Goal: Find contact information: Find contact information

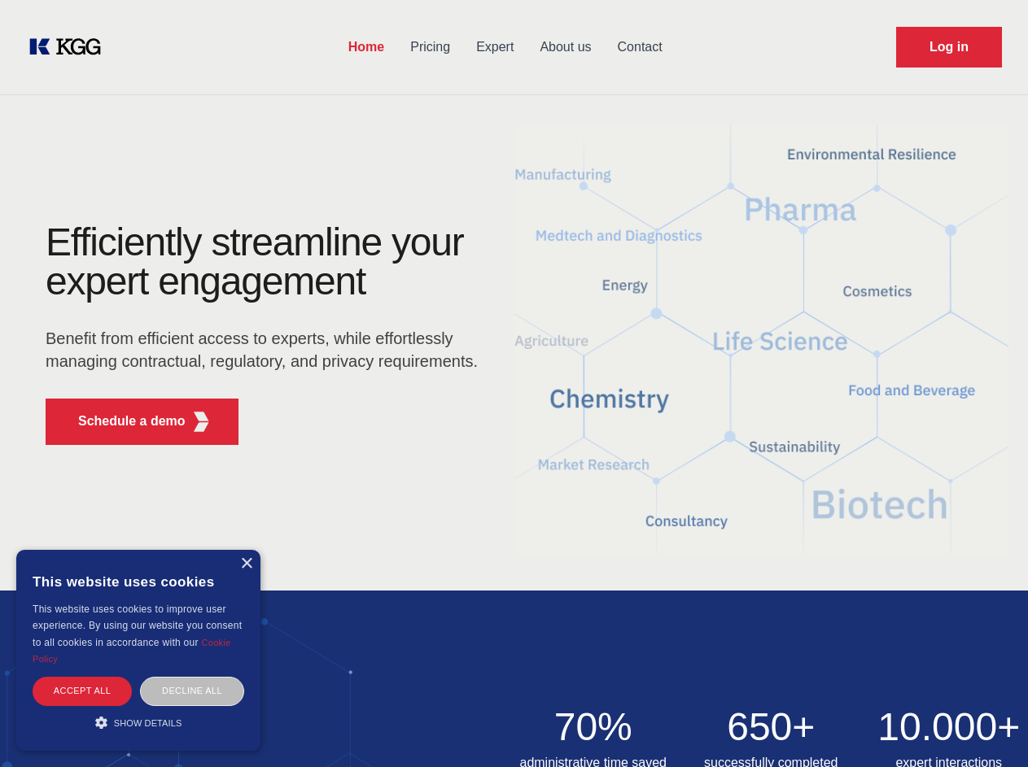
click at [513, 383] on div "Efficiently streamline your expert engagement Benefit from efficient access to …" at bounding box center [267, 340] width 495 height 235
click at [122, 421] on p "Schedule a demo" at bounding box center [131, 422] width 107 height 20
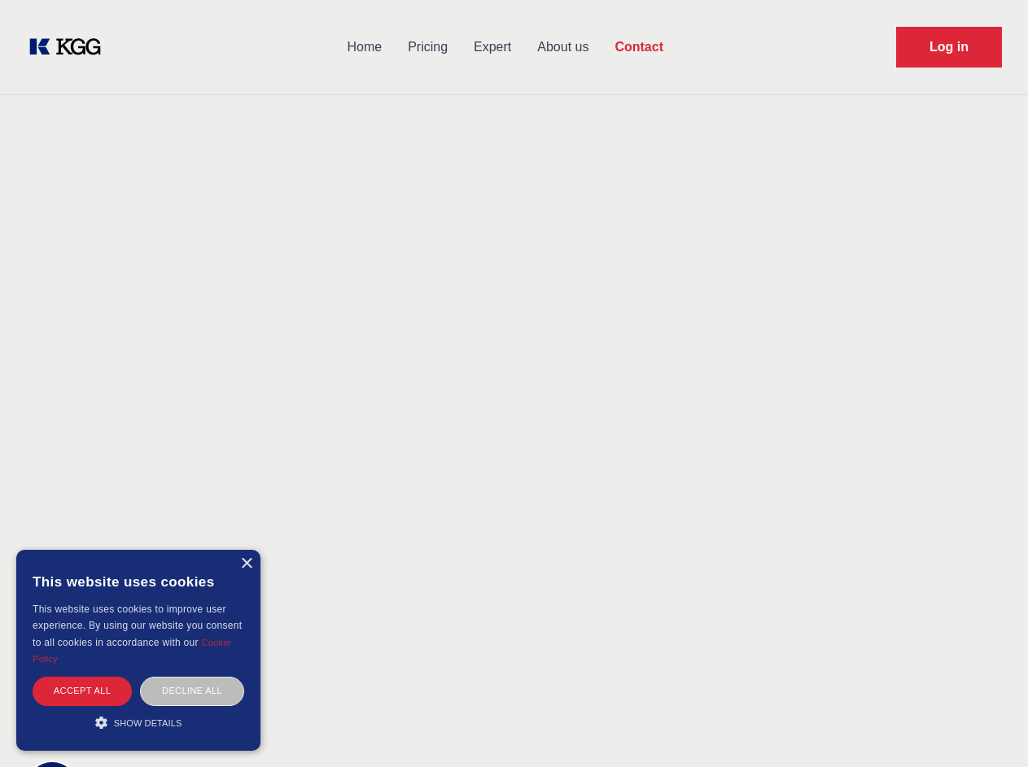
click at [246, 564] on div "× This website uses cookies This website uses cookies to improve user experienc…" at bounding box center [138, 650] width 244 height 201
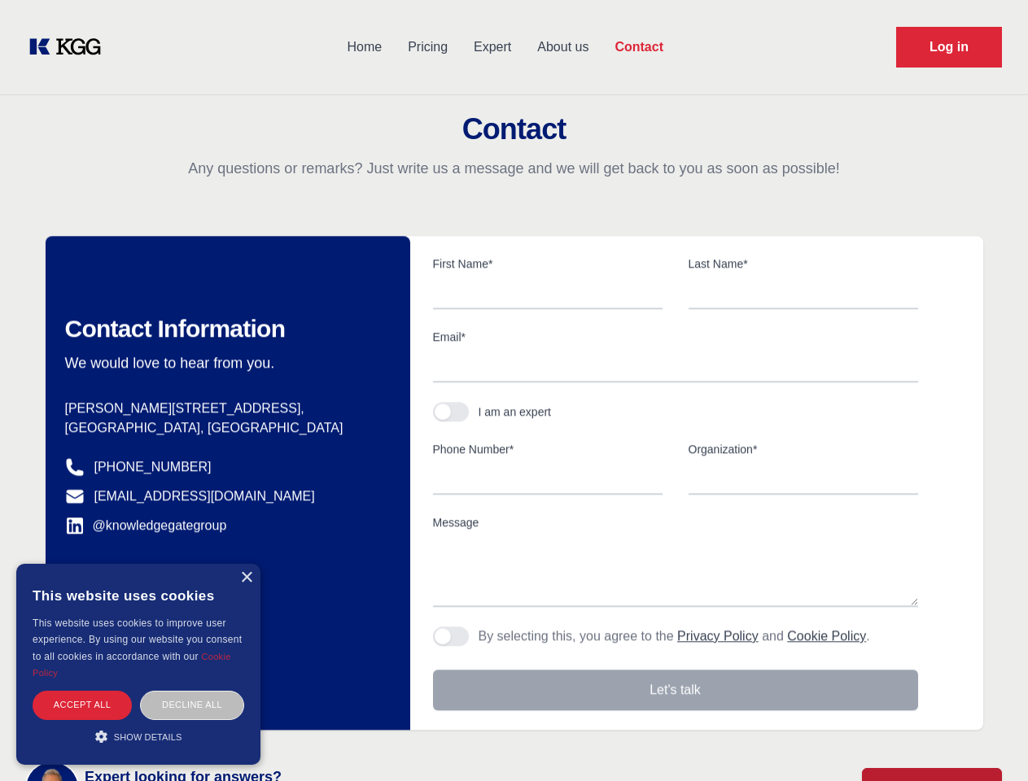
click at [82, 691] on div "Accept all" at bounding box center [82, 705] width 99 height 28
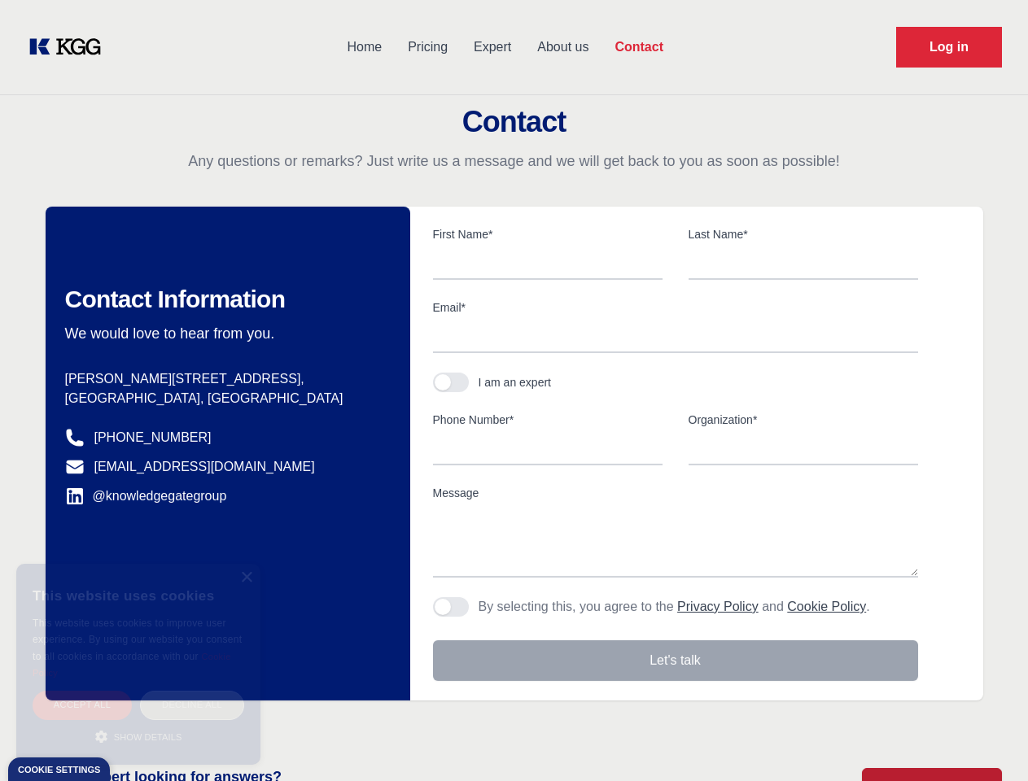
click at [192, 691] on div "Decline all" at bounding box center [192, 705] width 104 height 28
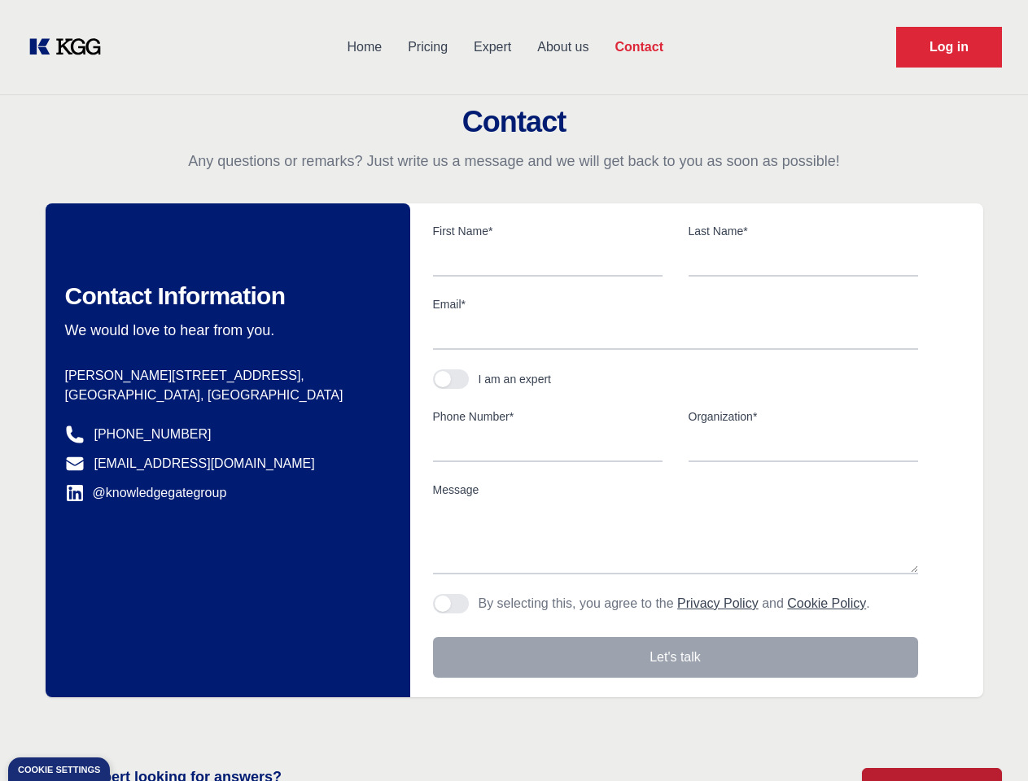
click at [138, 722] on main "Contact Any questions or remarks? Just write us a message and we will get back …" at bounding box center [514, 423] width 1028 height 847
